Goal: Information Seeking & Learning: Learn about a topic

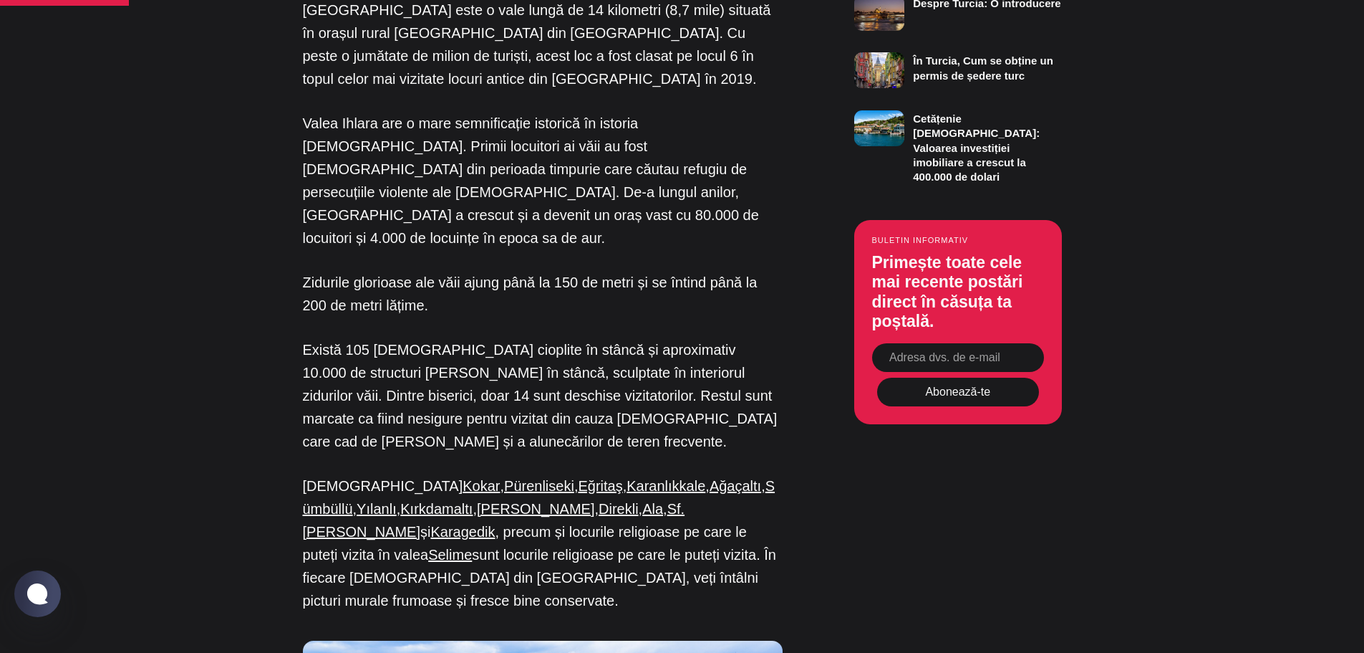
scroll to position [1349, 0]
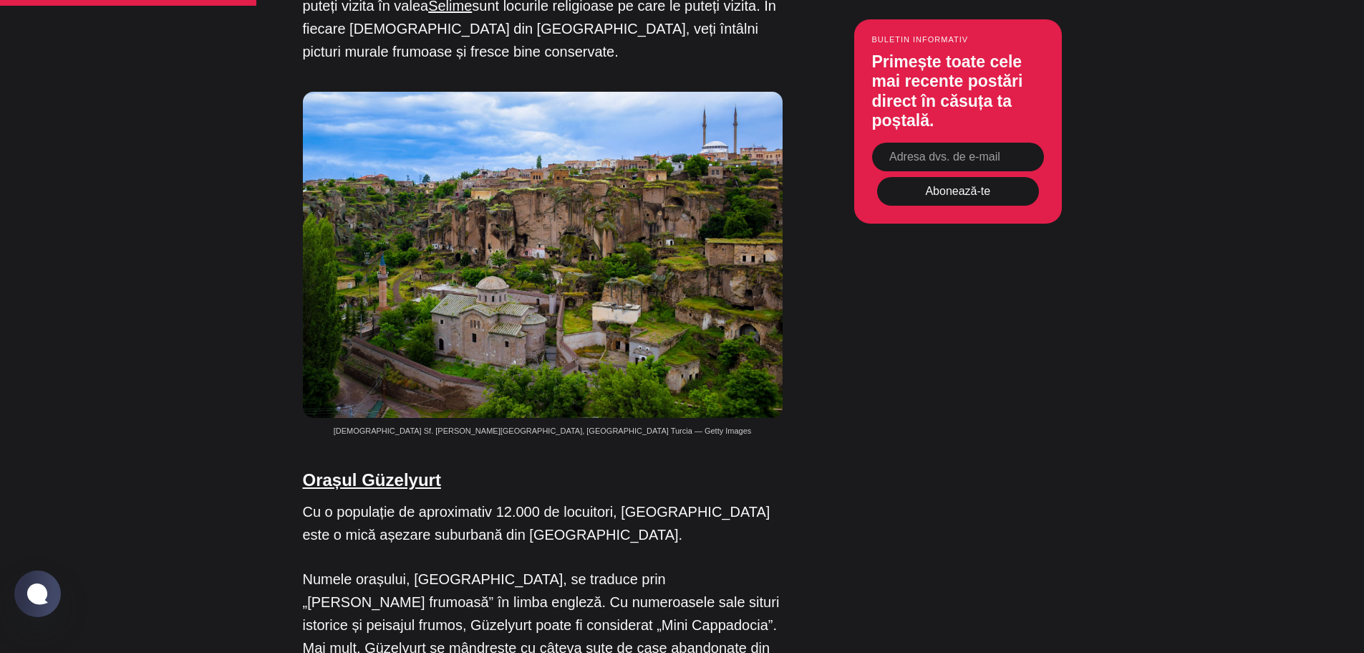
scroll to position [1851, 0]
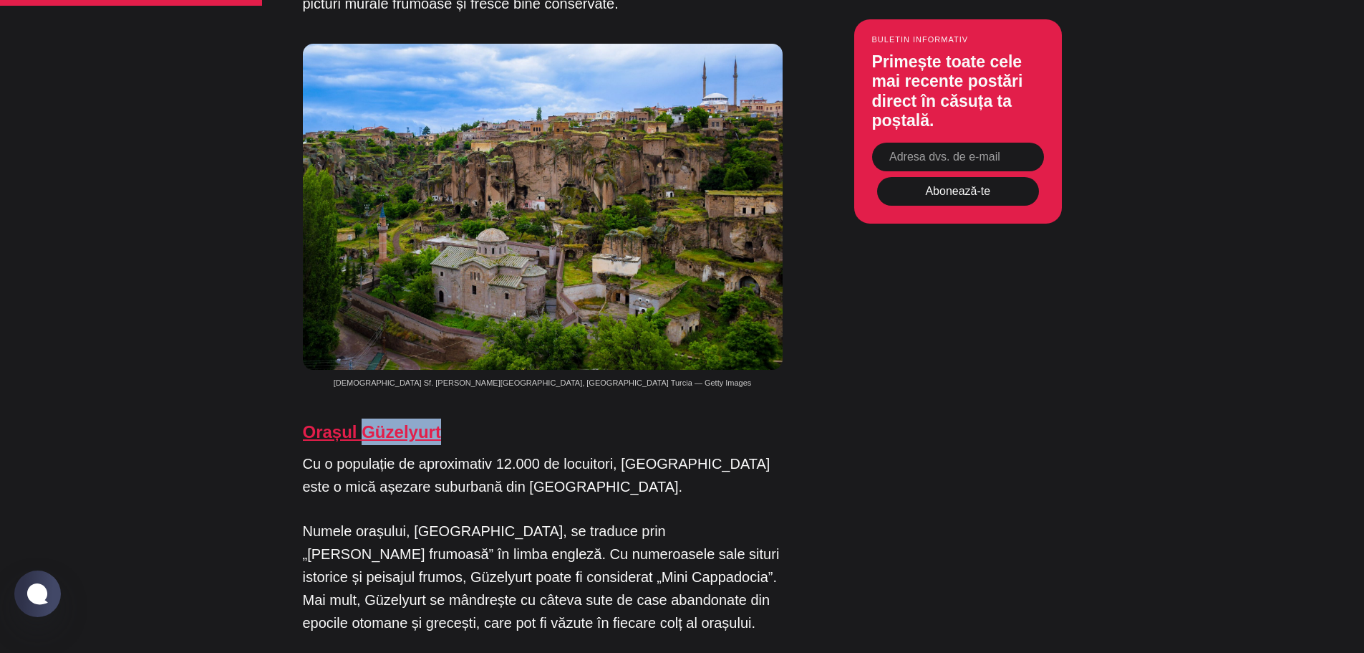
drag, startPoint x: 456, startPoint y: 246, endPoint x: 365, endPoint y: 241, distance: 90.4
click at [365, 418] on h4 "Orașul Güzelyurt" at bounding box center [543, 431] width 480 height 27
copy font "Güzelyurt"
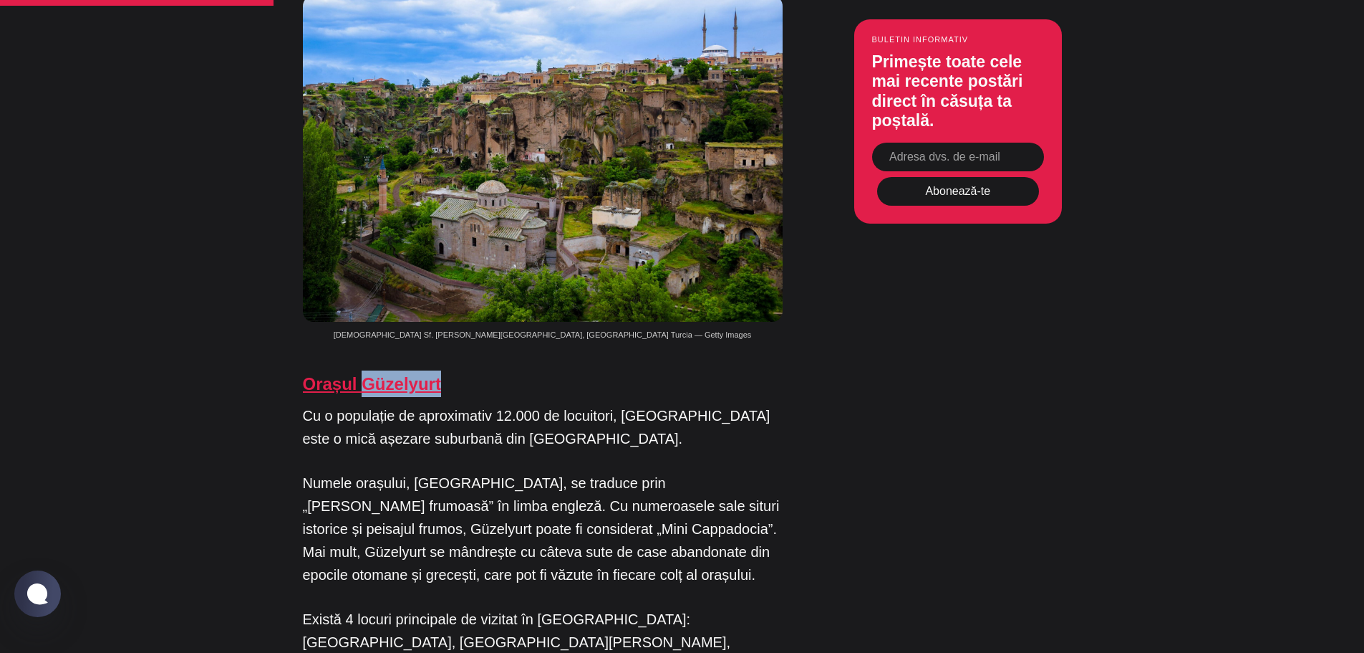
copy font "Güzelyurt"
click at [473, 408] on font "Cu o populație de aproximativ 12.000 de locuitori, [GEOGRAPHIC_DATA] este o mic…" at bounding box center [537, 427] width 468 height 39
copy font "Aksaray"
click at [516, 408] on font "Cu o populație de aproximativ 12.000 de locuitori, [GEOGRAPHIC_DATA] este o mic…" at bounding box center [537, 427] width 468 height 39
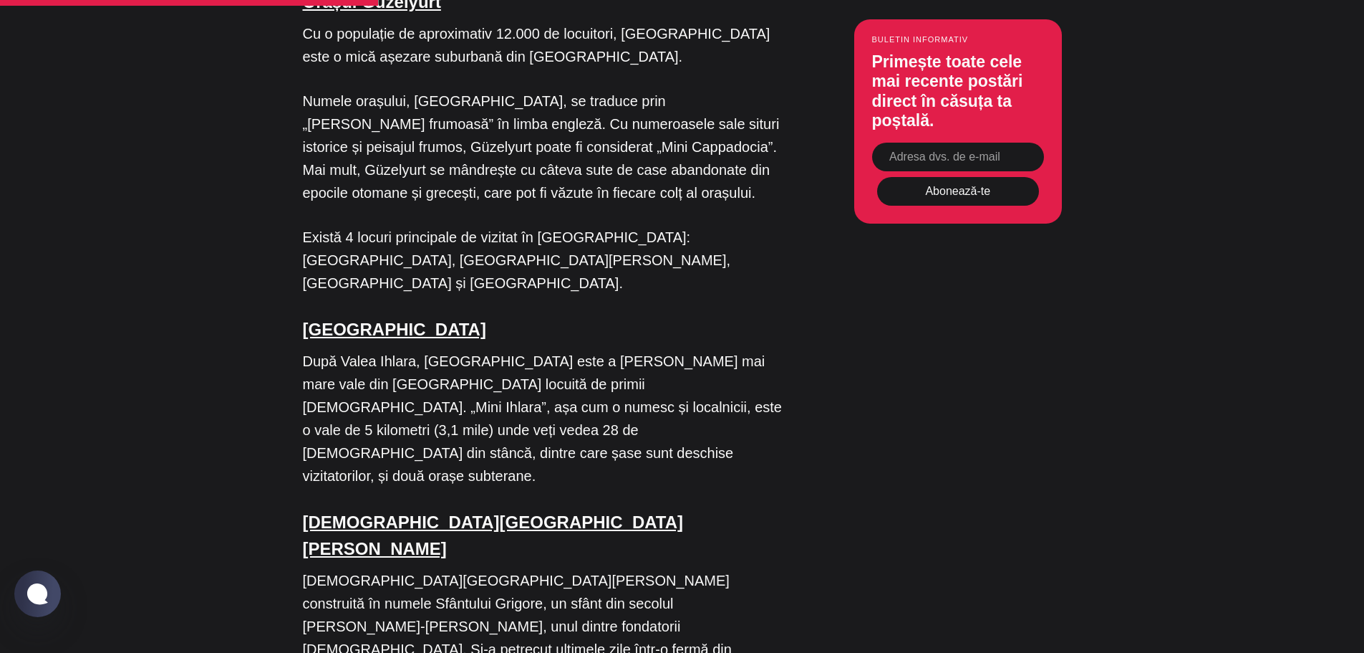
scroll to position [2352, 0]
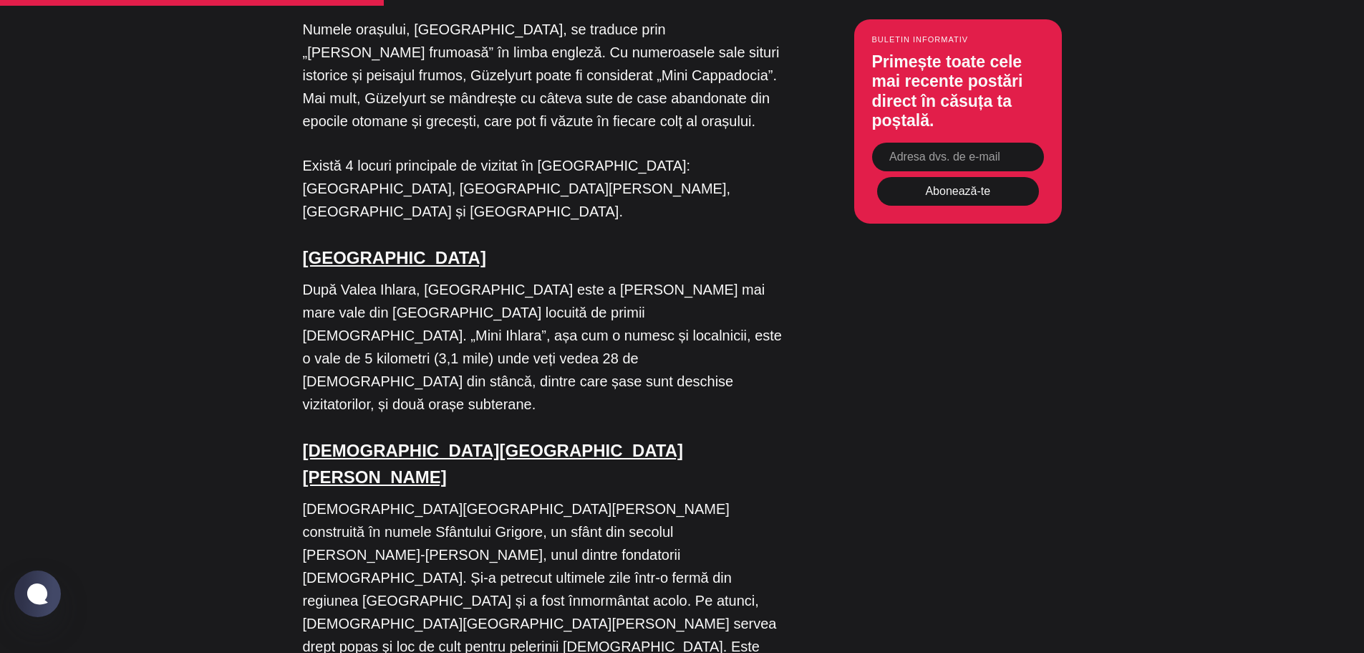
drag, startPoint x: 398, startPoint y: 419, endPoint x: 473, endPoint y: 415, distance: 75.3
copy font "Yüksek Kilise"
